Goal: Information Seeking & Learning: Learn about a topic

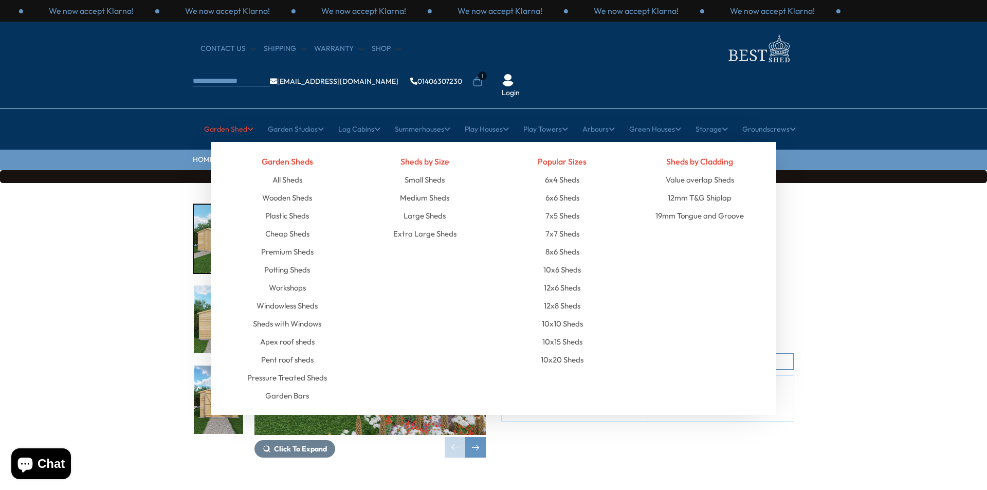
click at [227, 116] on link "Garden Shed" at bounding box center [228, 129] width 49 height 26
click at [289, 189] on link "Wooden Sheds" at bounding box center [287, 198] width 50 height 18
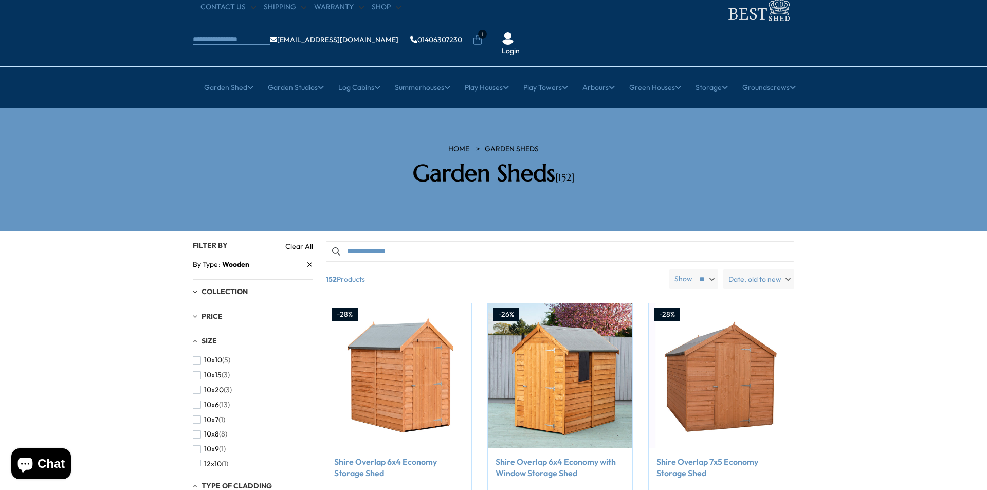
scroll to position [154, 0]
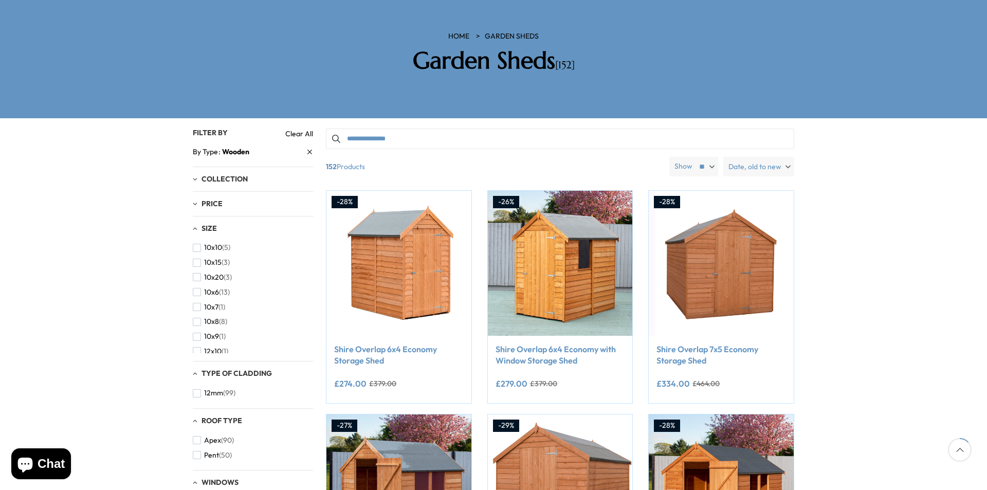
click at [195, 224] on div "Size" at bounding box center [253, 228] width 120 height 9
click at [196, 224] on div "Size" at bounding box center [253, 228] width 120 height 9
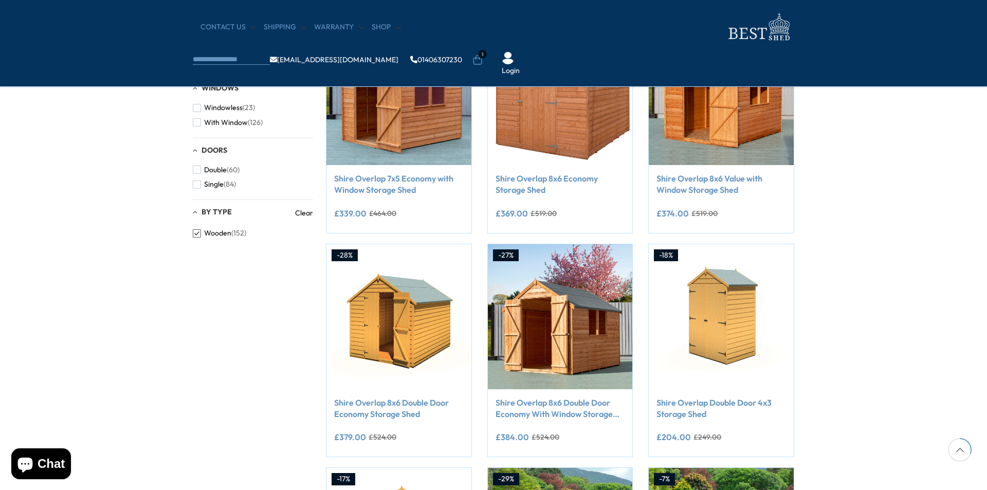
scroll to position [463, 0]
